Goal: Book appointment/travel/reservation

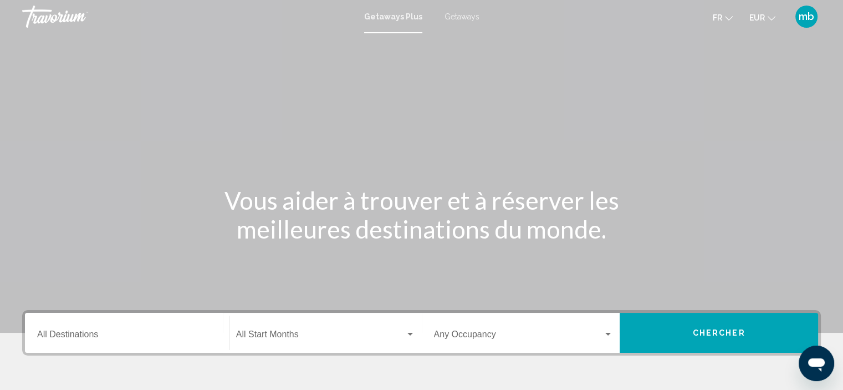
click at [463, 14] on span "Getaways" at bounding box center [461, 16] width 35 height 9
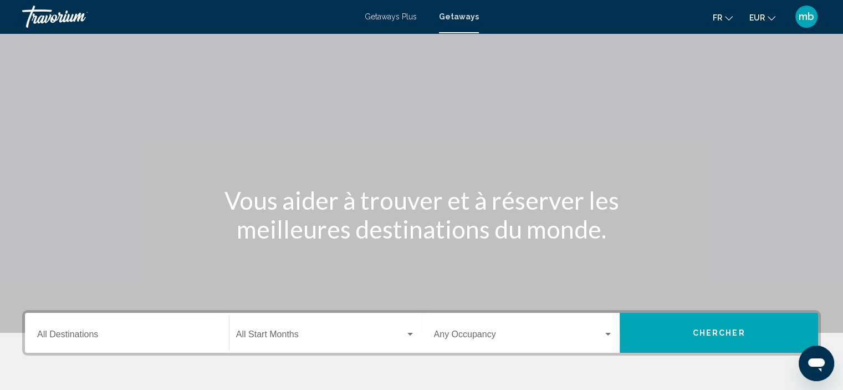
scroll to position [62, 0]
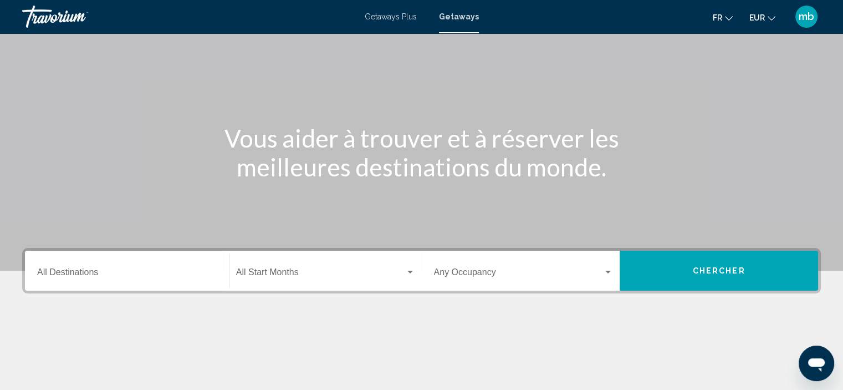
click at [504, 269] on span "Search widget" at bounding box center [519, 274] width 170 height 10
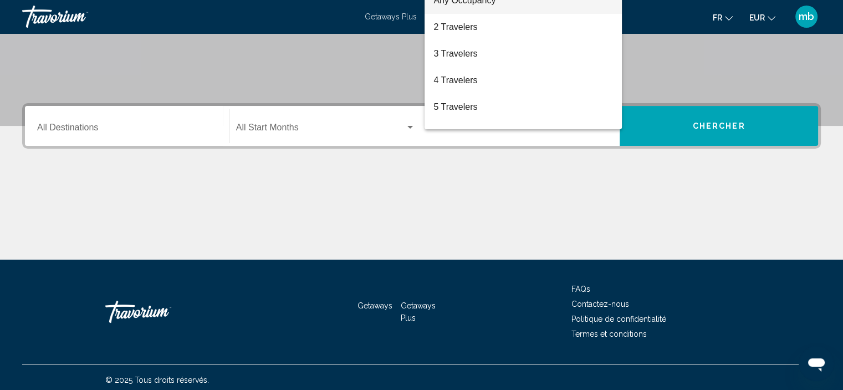
scroll to position [212, 0]
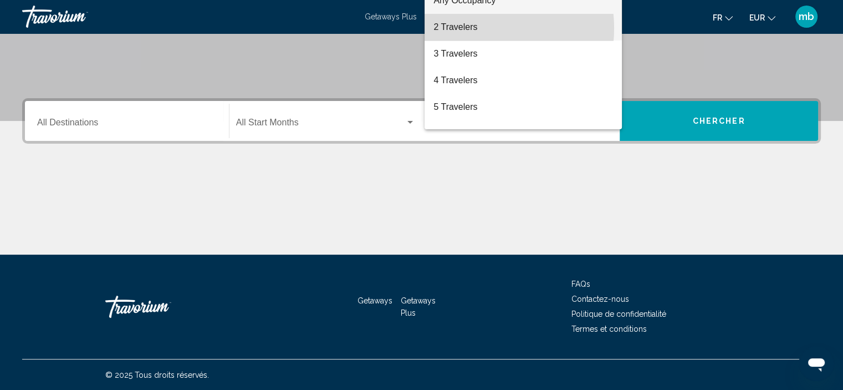
click at [468, 28] on span "2 Travelers" at bounding box center [523, 27] width 180 height 27
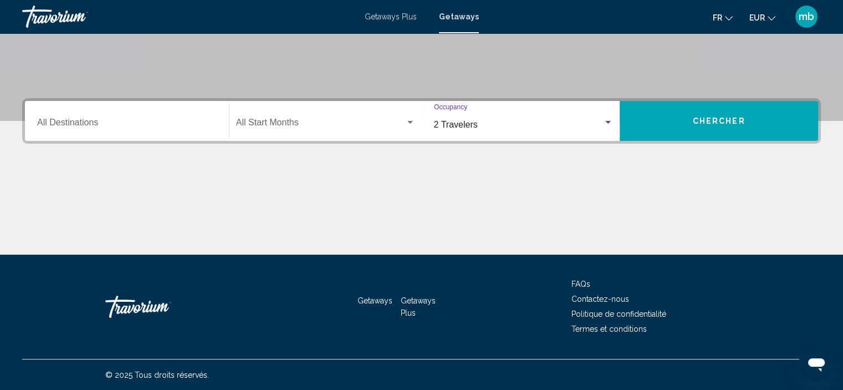
click at [663, 118] on button "Chercher" at bounding box center [719, 121] width 198 height 40
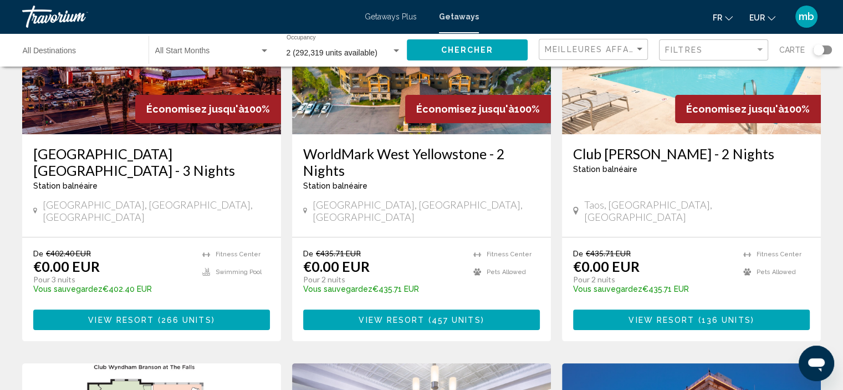
scroll to position [161, 0]
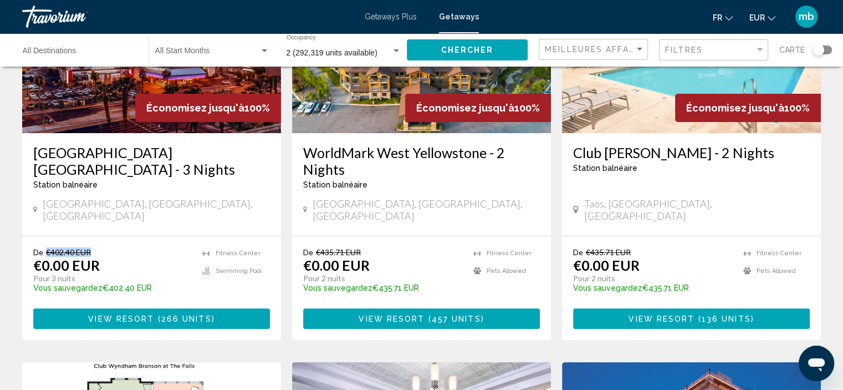
drag, startPoint x: 88, startPoint y: 234, endPoint x: 42, endPoint y: 228, distance: 46.4
click at [42, 236] on div "De €402.40 EUR €0.00 EUR Pour 3 nuits Vous sauvegardez €402.40 EUR temp [GEOGRA…" at bounding box center [151, 288] width 259 height 104
click at [389, 19] on span "Getaways Plus" at bounding box center [391, 16] width 52 height 9
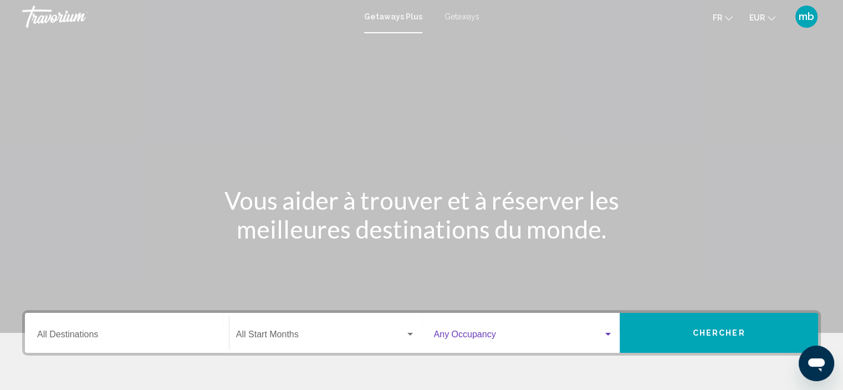
click at [479, 333] on span "Search widget" at bounding box center [519, 336] width 170 height 10
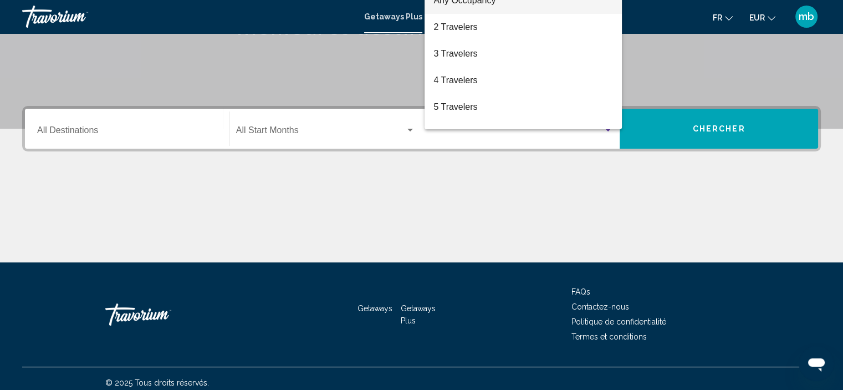
scroll to position [212, 0]
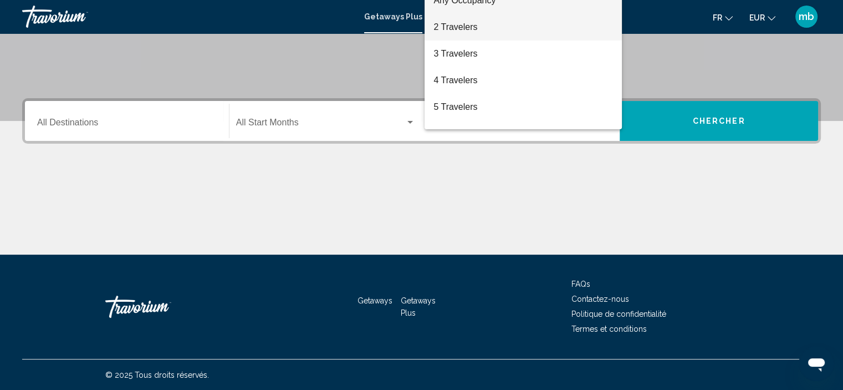
click at [466, 26] on span "2 Travelers" at bounding box center [523, 27] width 180 height 27
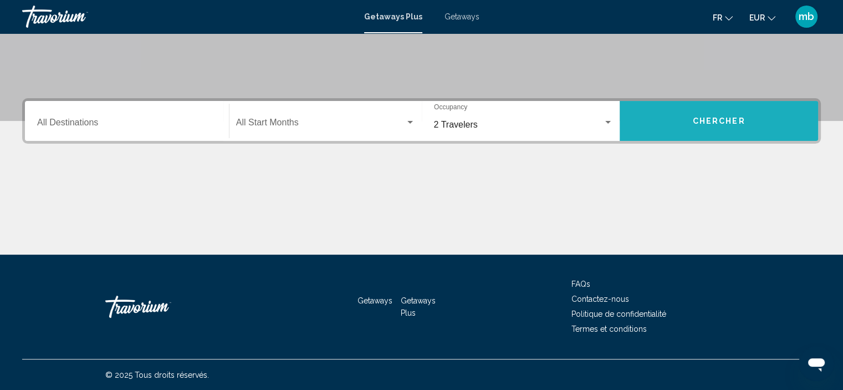
click at [703, 130] on button "Chercher" at bounding box center [719, 121] width 198 height 40
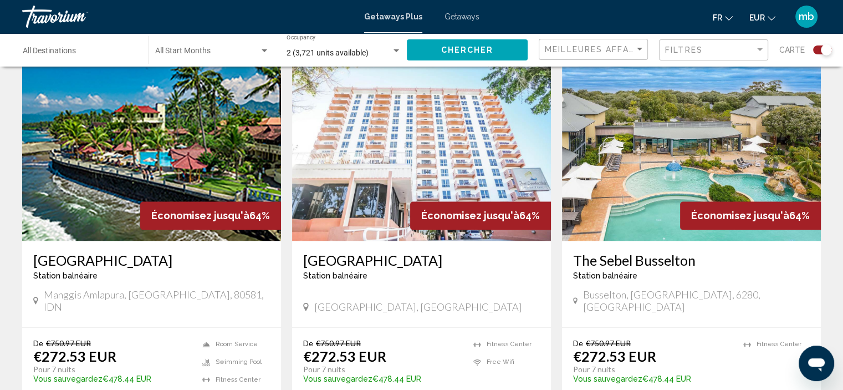
scroll to position [1585, 0]
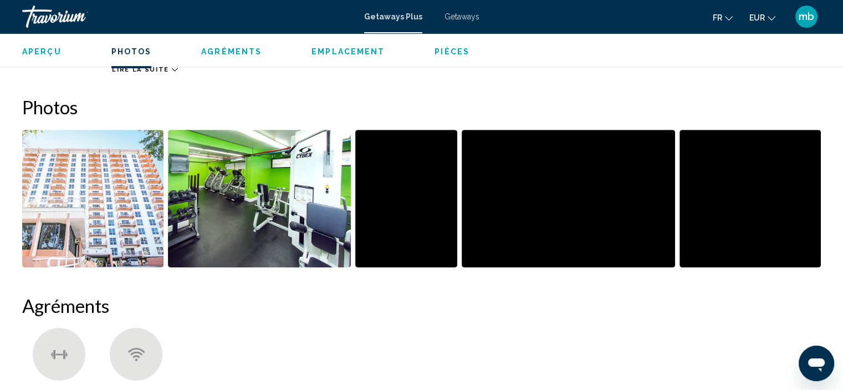
scroll to position [454, 0]
